Goal: Task Accomplishment & Management: Manage account settings

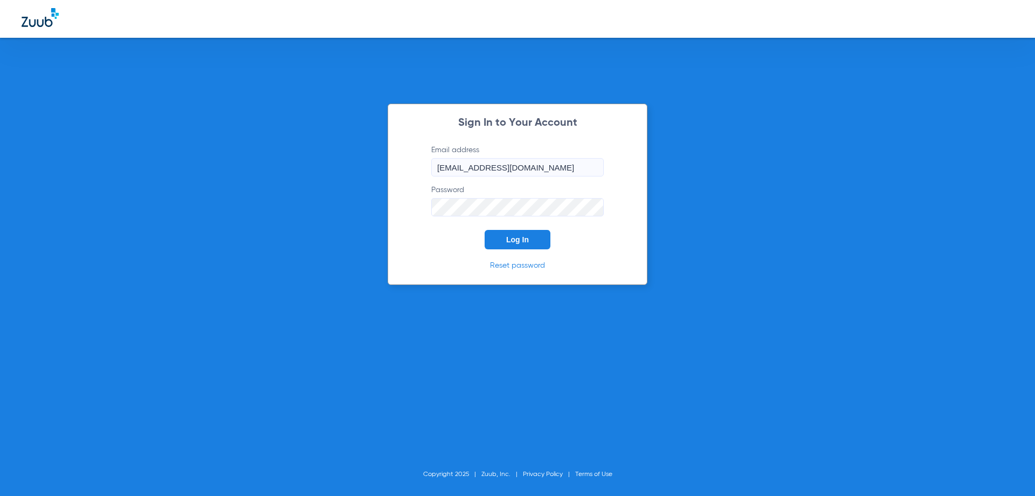
click at [536, 239] on button "Log In" at bounding box center [518, 239] width 66 height 19
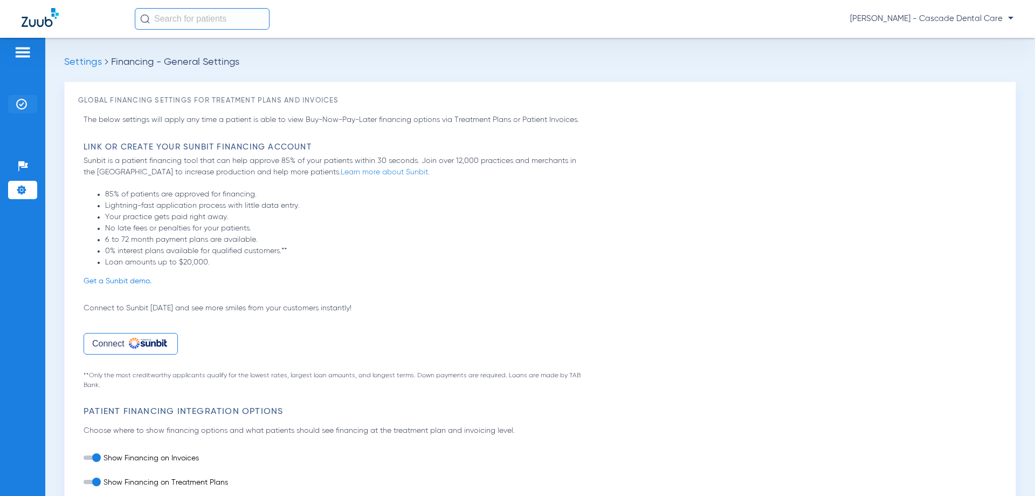
click at [18, 105] on img at bounding box center [21, 104] width 11 height 11
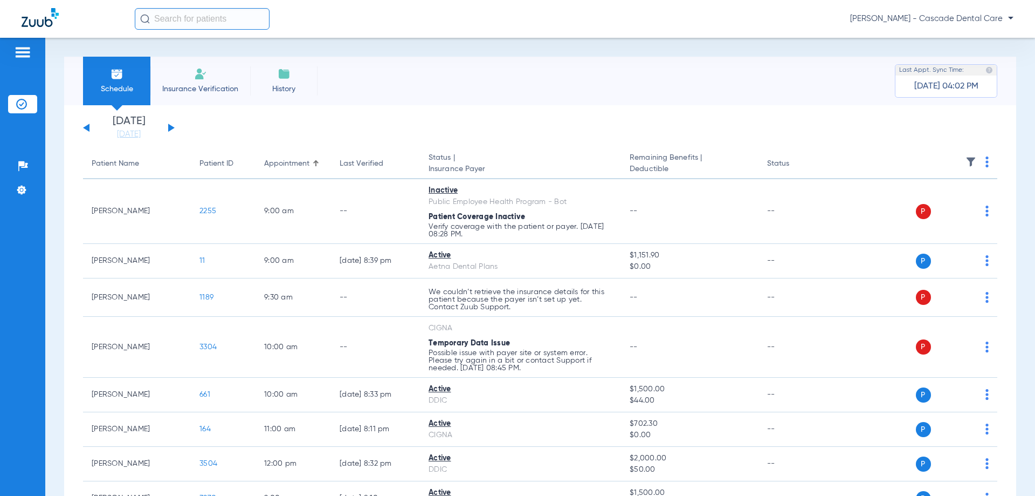
click at [164, 132] on div "[DATE] [DATE] [DATE] [DATE] [DATE] [DATE] [DATE] [DATE] [DATE] [DATE] [DATE] [D…" at bounding box center [129, 128] width 92 height 24
click at [169, 124] on button at bounding box center [171, 128] width 6 height 8
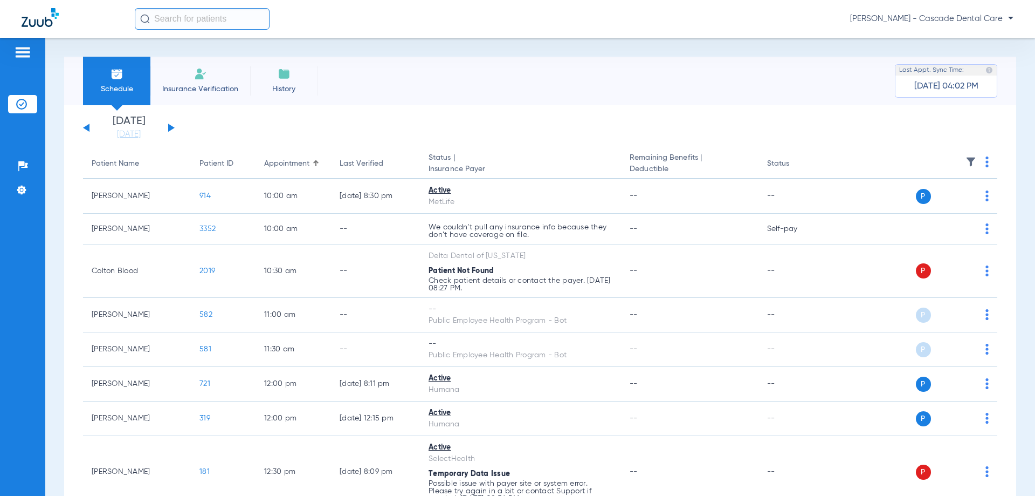
click at [167, 132] on div "[DATE] [DATE] [DATE] [DATE] [DATE] [DATE] [DATE] [DATE] [DATE] [DATE] [DATE] [D…" at bounding box center [129, 128] width 92 height 24
click at [176, 124] on app-single-date-navigator "[DATE] [DATE] [DATE] [DATE] [DATE] [DATE] [DATE] [DATE] [DATE] [DATE] [DATE] [D…" at bounding box center [540, 128] width 915 height 24
click at [171, 127] on button at bounding box center [171, 128] width 6 height 8
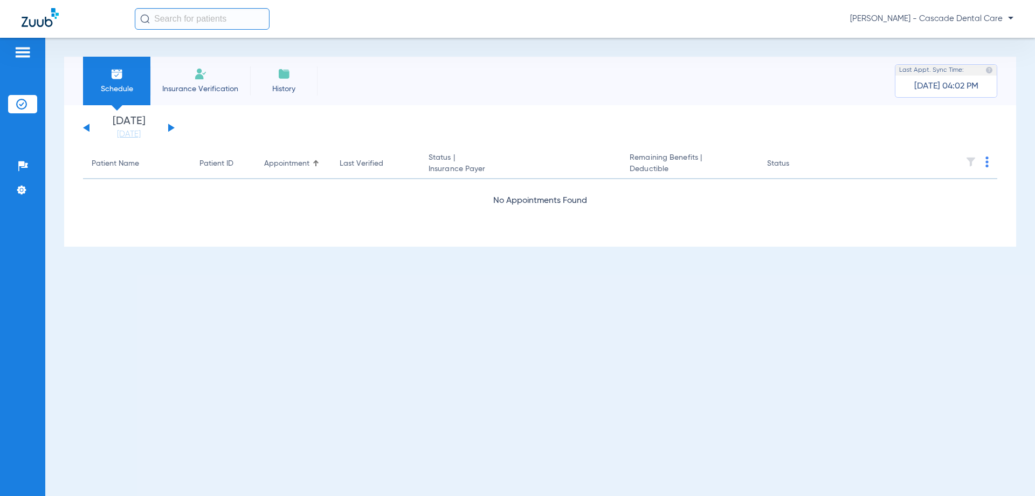
click at [87, 123] on div "[DATE] [DATE] [DATE] [DATE] [DATE] [DATE] [DATE] [DATE] [DATE] [DATE] [DATE] [D…" at bounding box center [129, 128] width 92 height 24
click at [87, 126] on button at bounding box center [86, 128] width 6 height 8
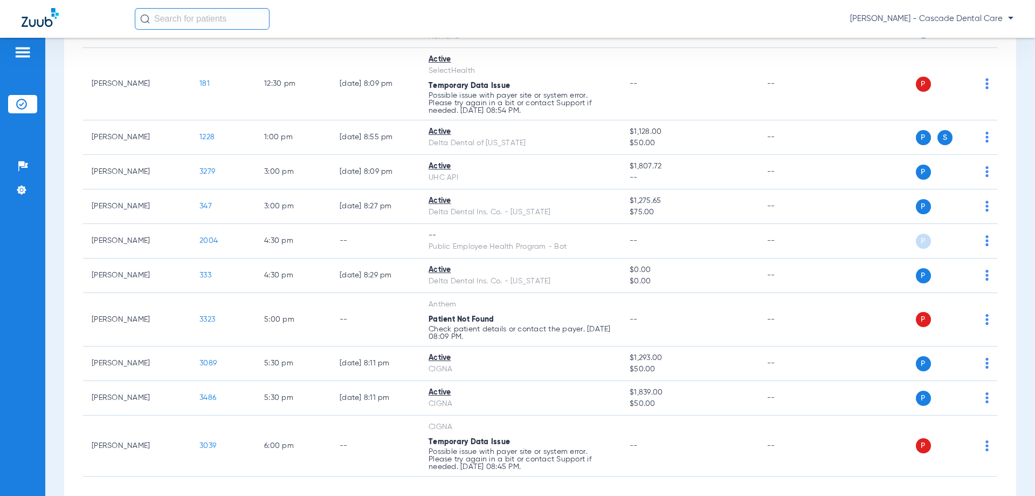
scroll to position [330, 0]
